Goal: Navigation & Orientation: Go to known website

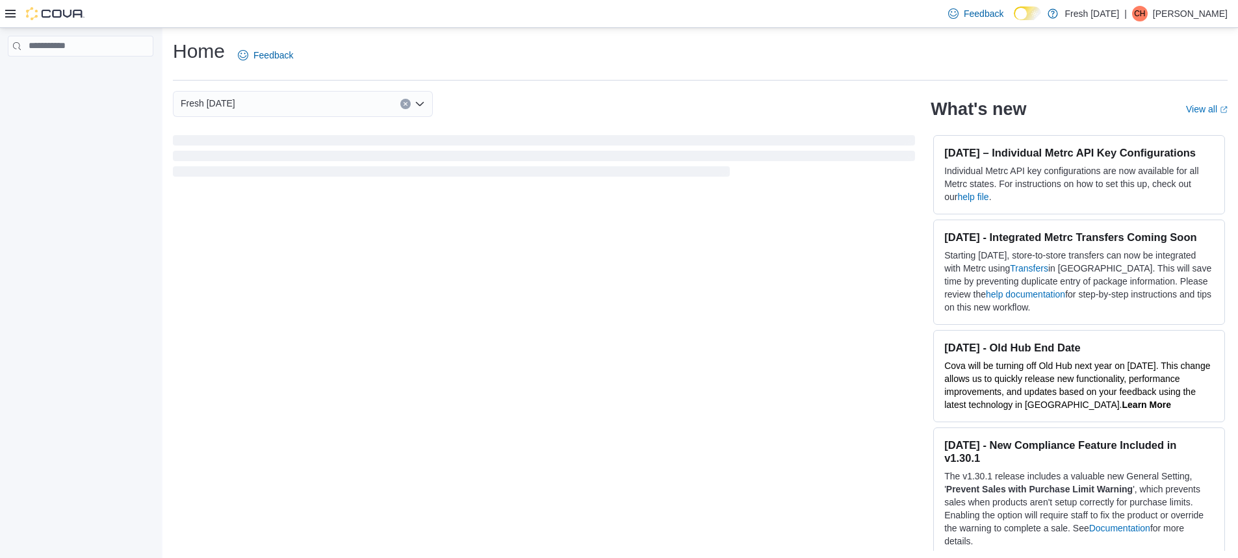
drag, startPoint x: 821, startPoint y: 269, endPoint x: 840, endPoint y: 268, distance: 18.2
click at [821, 269] on div "Fresh Karma What's new View all (opens in a new tab or window) July 28, 2025 – …" at bounding box center [700, 321] width 1055 height 460
